Goal: Task Accomplishment & Management: Use online tool/utility

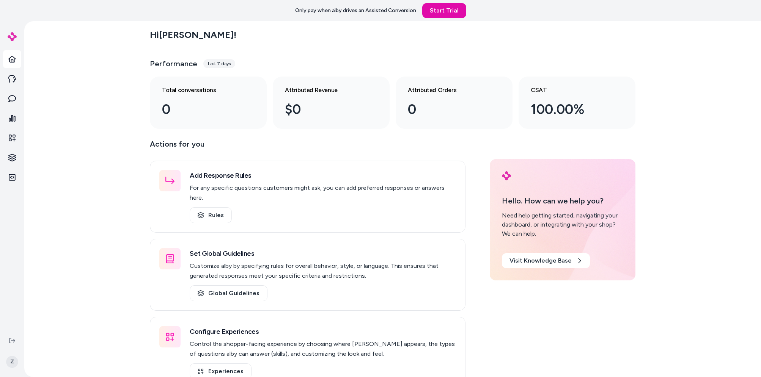
click at [58, 166] on div "Hi [PERSON_NAME] ! Performance Last 7 days Total conversations 0 Attributed Rev…" at bounding box center [392, 199] width 736 height 356
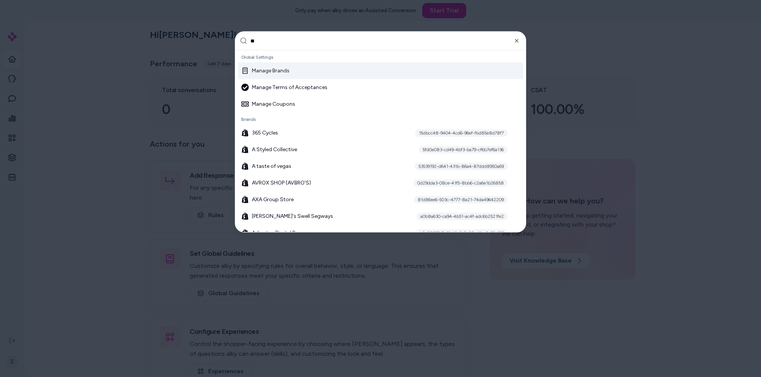
type input "***"
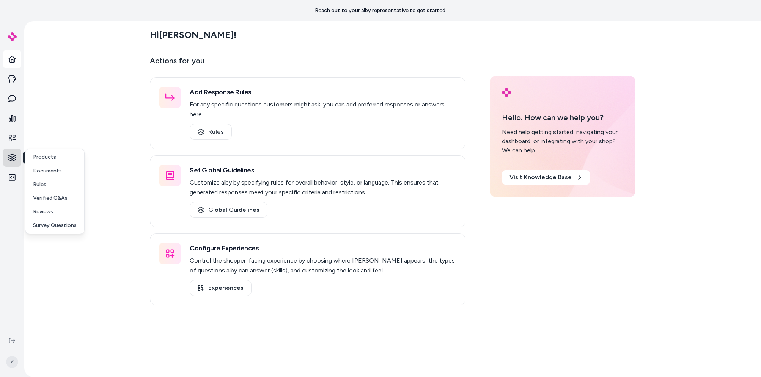
click at [11, 154] on html "Reach out to your alby representative to get started. Knowledge Knowledge Z Hi …" at bounding box center [380, 188] width 761 height 377
click at [39, 154] on p "Products" at bounding box center [44, 158] width 23 height 8
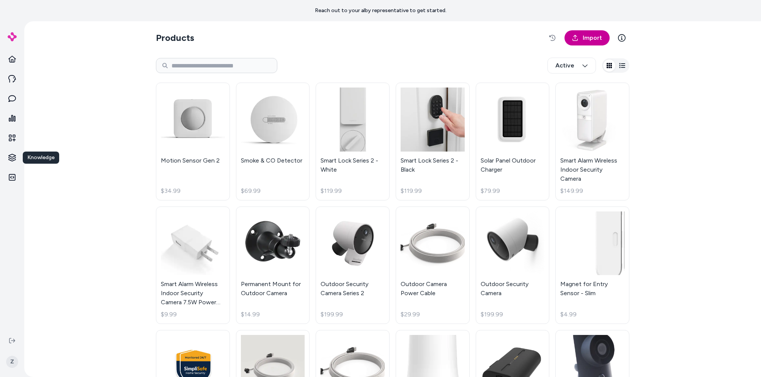
click at [566, 41] on link "Import" at bounding box center [586, 37] width 45 height 15
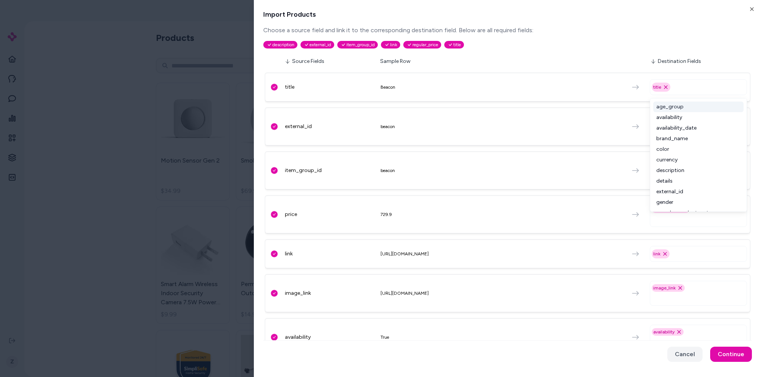
click at [698, 86] on input "text" at bounding box center [710, 87] width 70 height 9
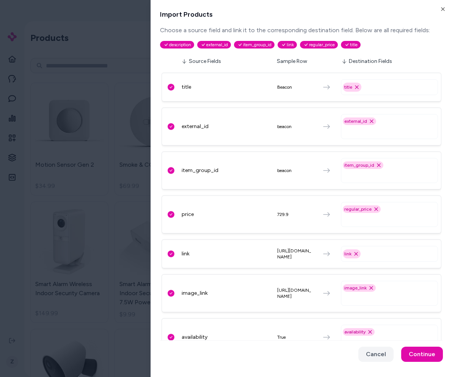
click at [407, 86] on input "text" at bounding box center [401, 87] width 70 height 9
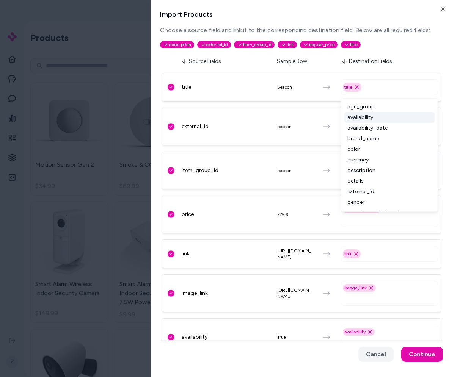
click at [393, 86] on input "text" at bounding box center [401, 87] width 70 height 9
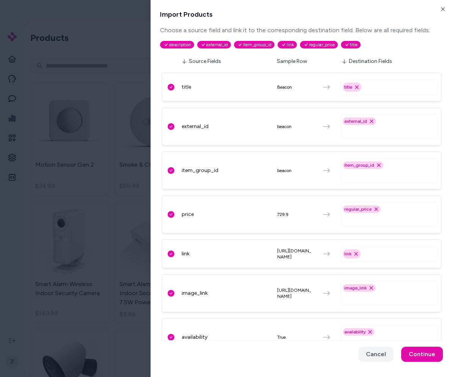
click at [372, 88] on input "text" at bounding box center [401, 87] width 70 height 9
click at [56, 69] on html "Reach out to your alby representative to get started. Z Products Import Active …" at bounding box center [226, 188] width 452 height 377
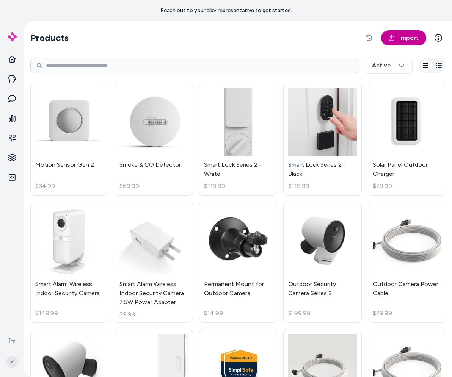
click at [406, 41] on span "Import" at bounding box center [408, 37] width 19 height 9
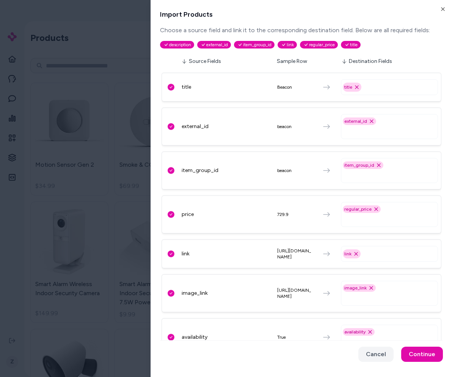
click at [400, 175] on input "text" at bounding box center [391, 175] width 90 height 9
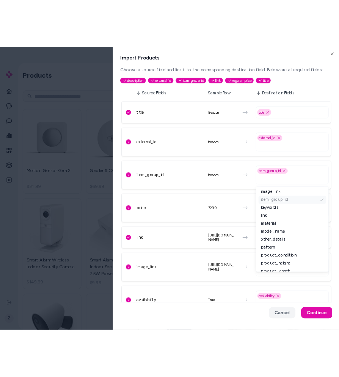
scroll to position [5, 0]
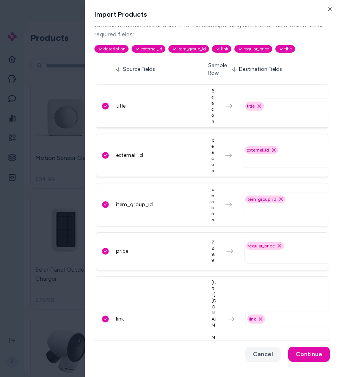
click at [48, 166] on html "Reach out to your alby representative to get started. Z Products Import Active …" at bounding box center [169, 188] width 339 height 377
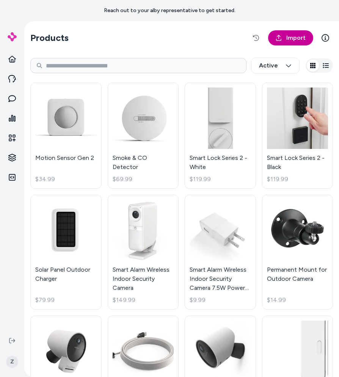
click at [292, 33] on span "Import" at bounding box center [295, 37] width 19 height 9
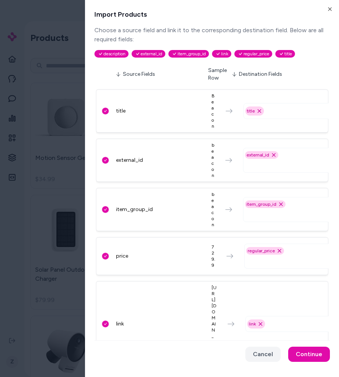
click at [274, 168] on input "text" at bounding box center [293, 164] width 90 height 9
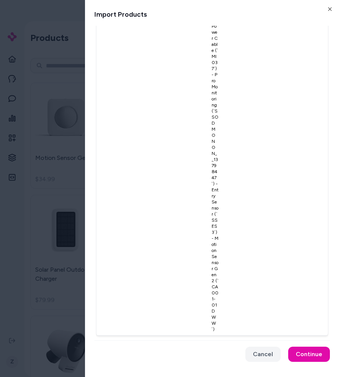
scroll to position [3961, 0]
drag, startPoint x: 250, startPoint y: 207, endPoint x: 285, endPoint y: 314, distance: 112.8
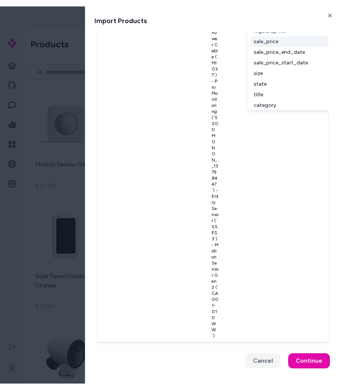
scroll to position [254, 0]
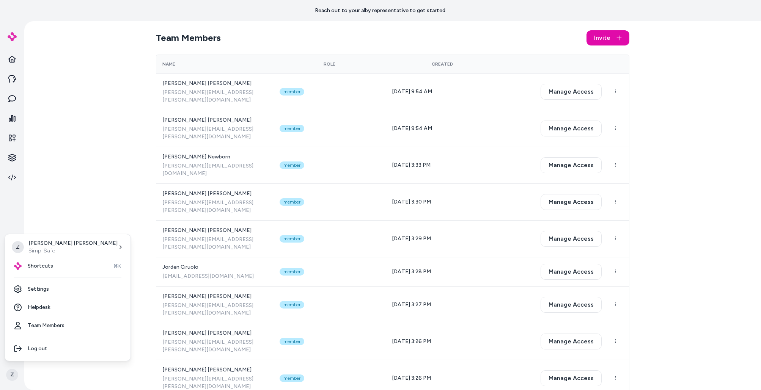
scroll to position [69, 0]
